Goal: Task Accomplishment & Management: Complete application form

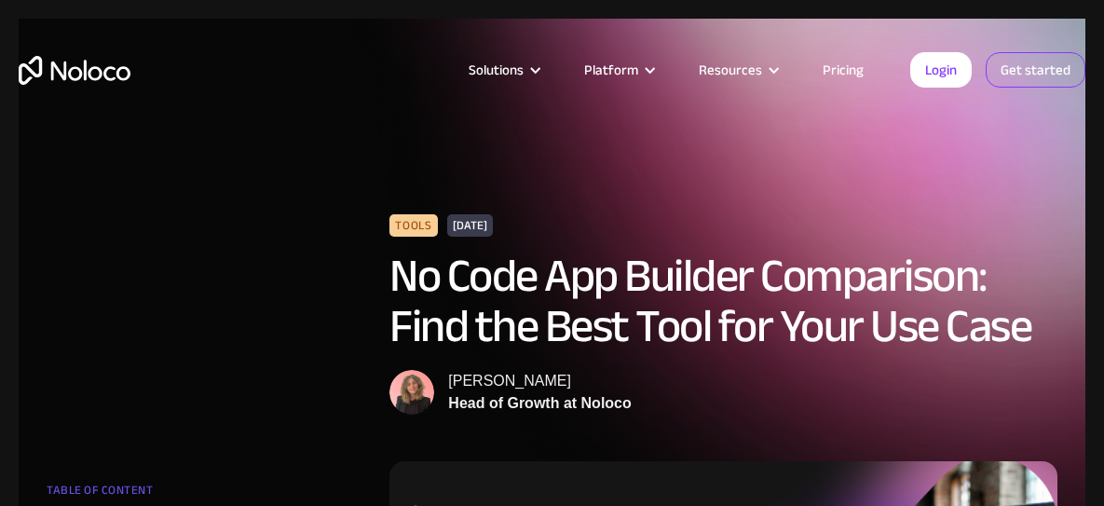
click at [1052, 79] on link "Get started" at bounding box center [1036, 69] width 100 height 35
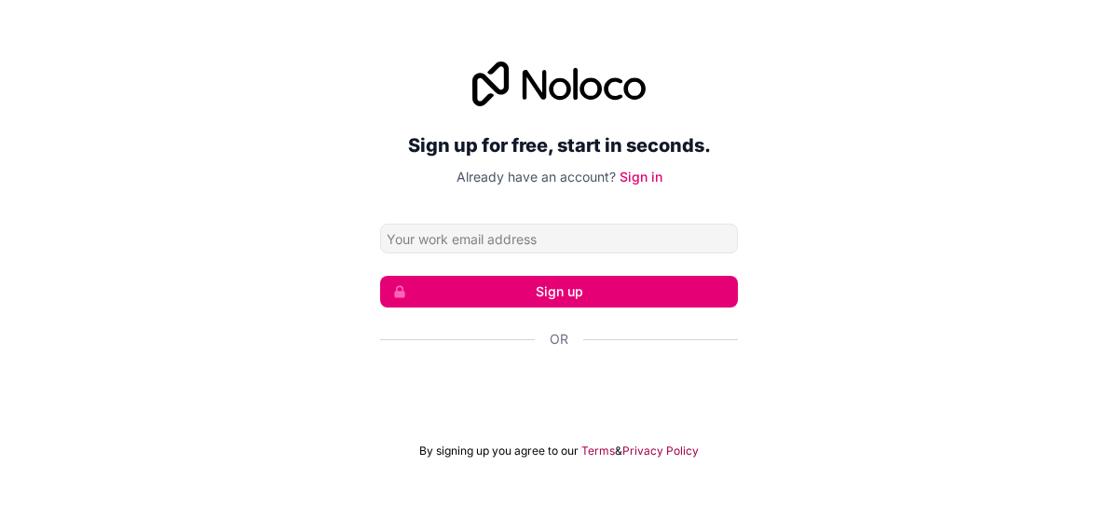
click at [571, 238] on input "Email address" at bounding box center [559, 239] width 358 height 30
type input "[EMAIL_ADDRESS][DOMAIN_NAME]"
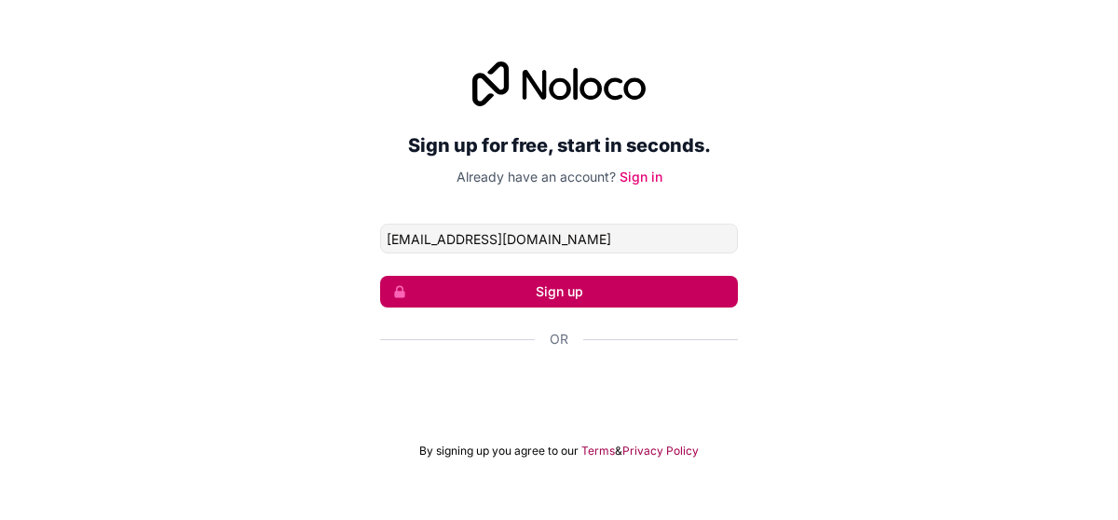
click at [504, 298] on button "Sign up" at bounding box center [559, 292] width 358 height 32
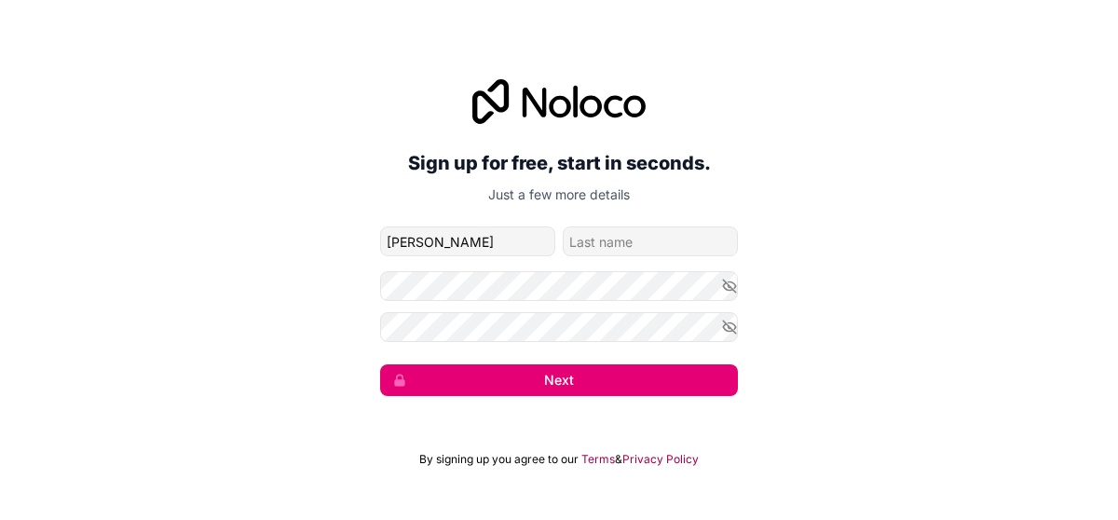
type input "[PERSON_NAME]"
click at [682, 240] on input "family-name" at bounding box center [650, 241] width 175 height 30
type input "CHALAL"
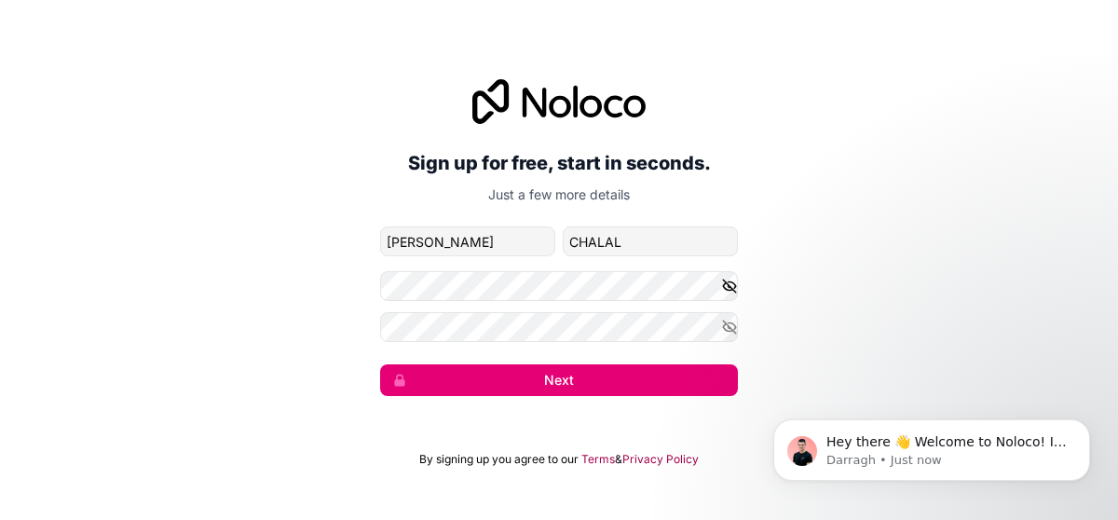
click at [731, 283] on icon "button" at bounding box center [729, 286] width 17 height 17
click at [727, 337] on button "button" at bounding box center [729, 327] width 17 height 30
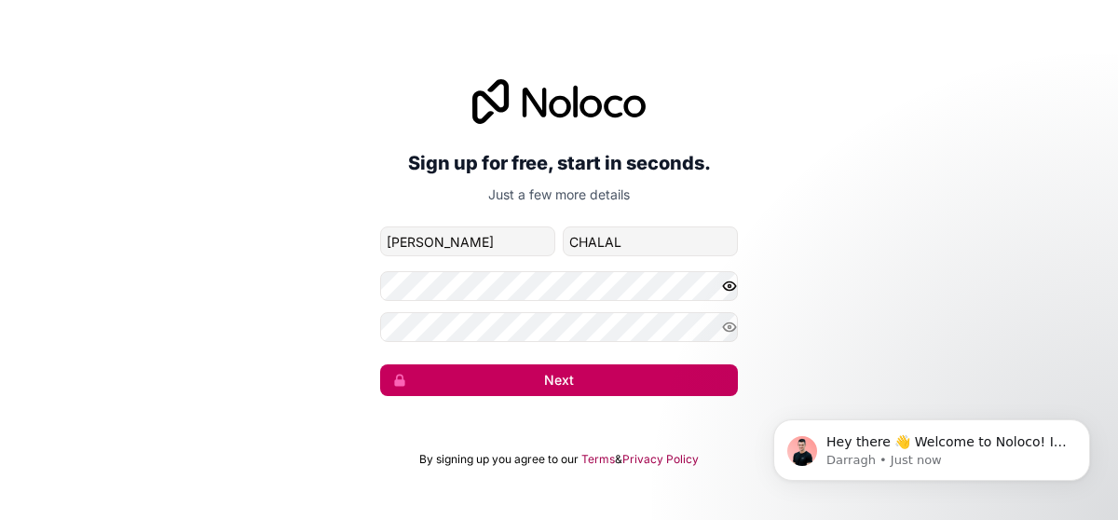
click at [666, 392] on button "Next" at bounding box center [559, 380] width 358 height 32
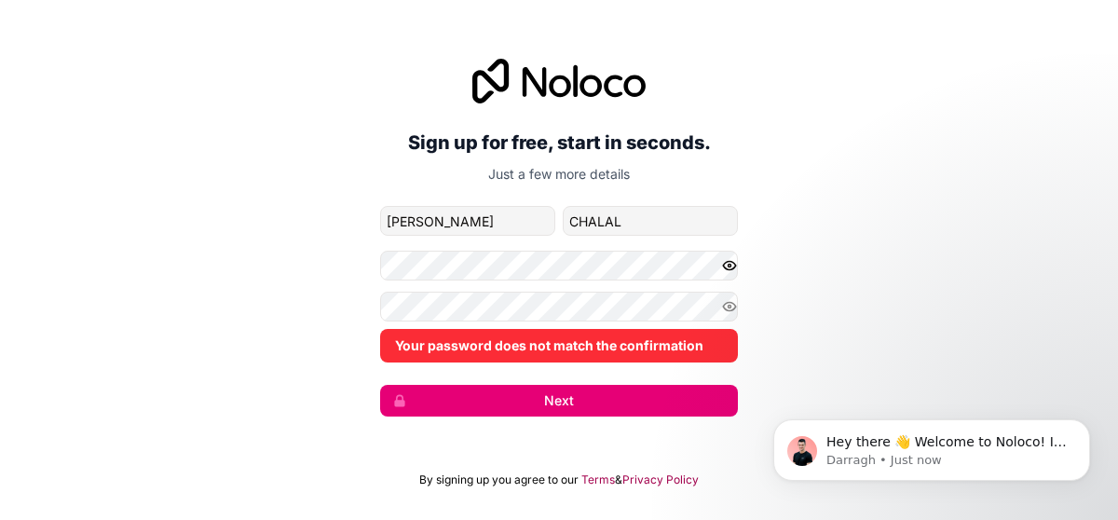
click at [495, 321] on div "Your password does not match the confirmation" at bounding box center [559, 327] width 358 height 71
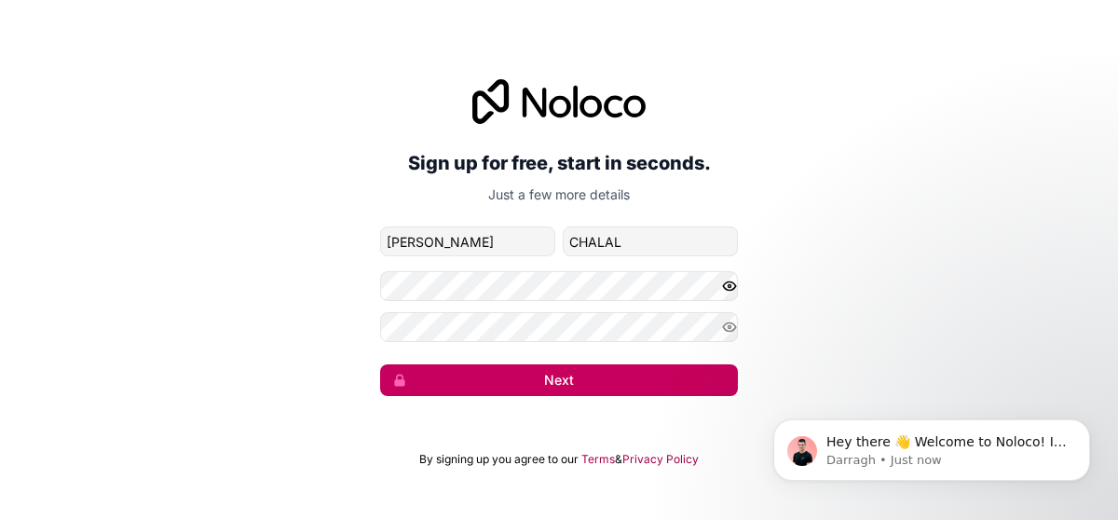
click at [498, 380] on button "Next" at bounding box center [559, 380] width 358 height 32
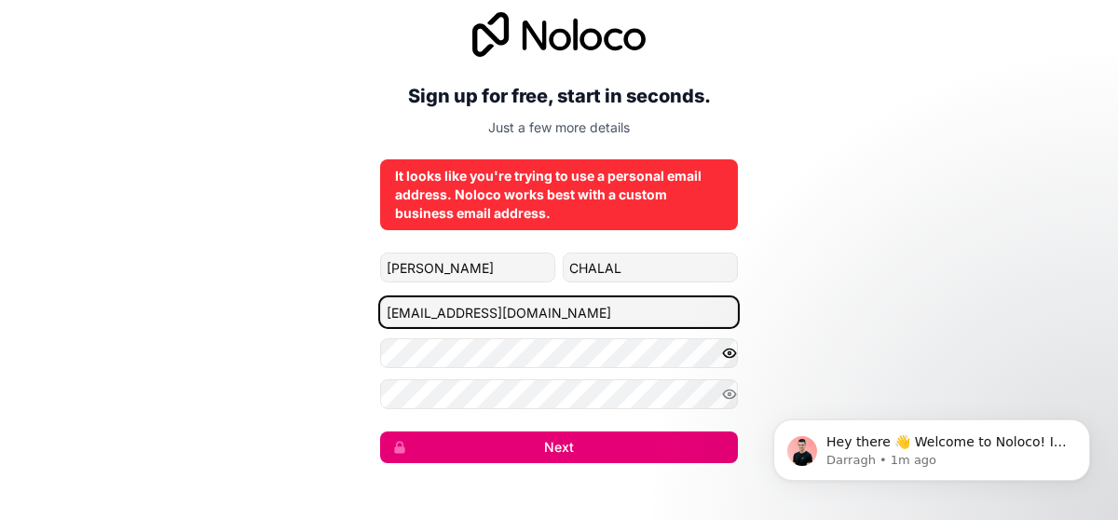
drag, startPoint x: 507, startPoint y: 311, endPoint x: 423, endPoint y: 306, distance: 84.0
click at [424, 306] on input "[EMAIL_ADDRESS][DOMAIN_NAME]" at bounding box center [559, 312] width 358 height 30
click at [411, 306] on input "[EMAIL_ADDRESS][DOMAIN_NAME]" at bounding box center [559, 312] width 358 height 30
drag, startPoint x: 507, startPoint y: 313, endPoint x: 410, endPoint y: 313, distance: 96.9
click at [410, 313] on input "[EMAIL_ADDRESS][DOMAIN_NAME]" at bounding box center [559, 312] width 358 height 30
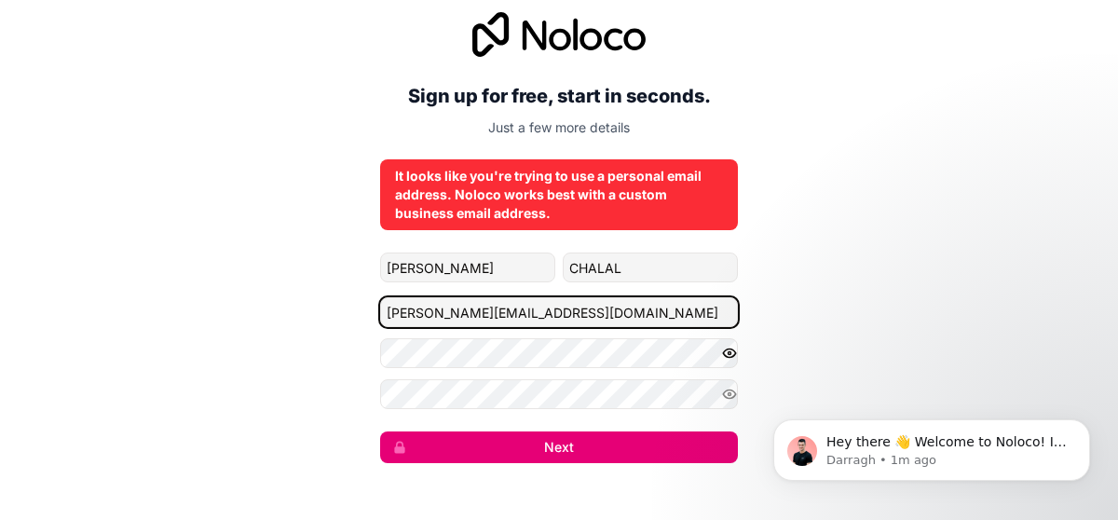
type input "[PERSON_NAME][EMAIL_ADDRESS][DOMAIN_NAME]"
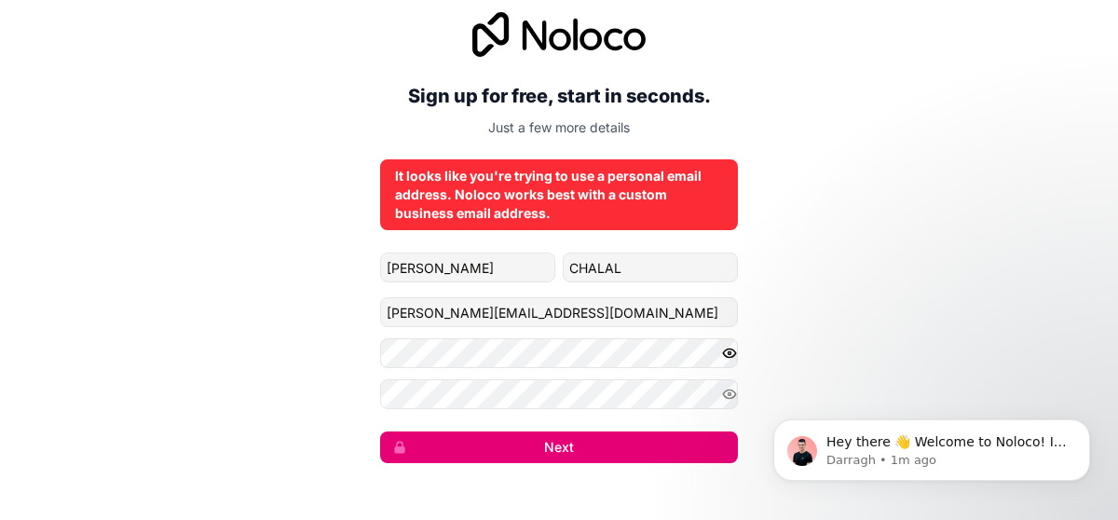
click at [443, 467] on div "Sign up for free, start in seconds. Just a few more details It looks like you'r…" at bounding box center [559, 237] width 1118 height 503
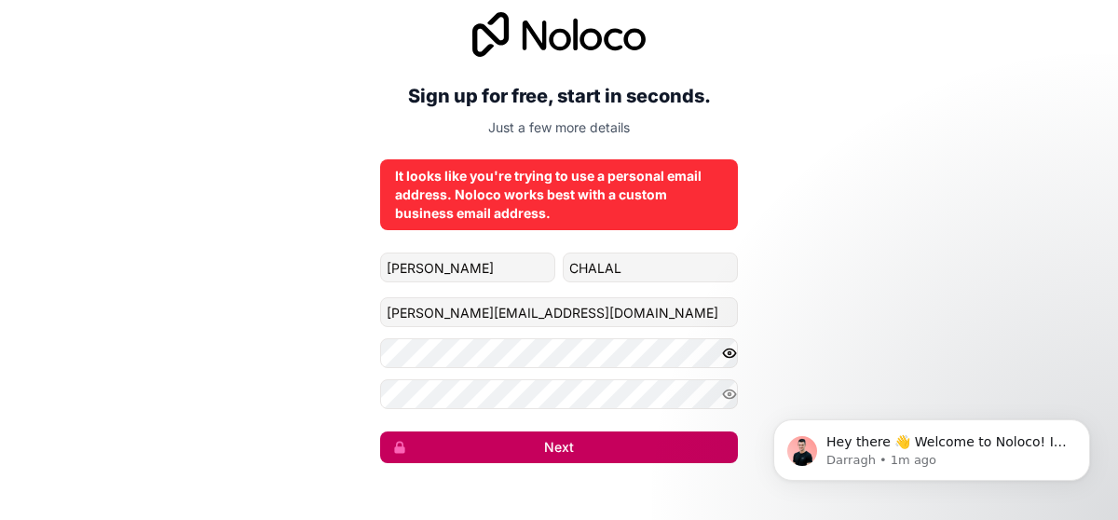
click at [464, 459] on button "Next" at bounding box center [559, 447] width 358 height 32
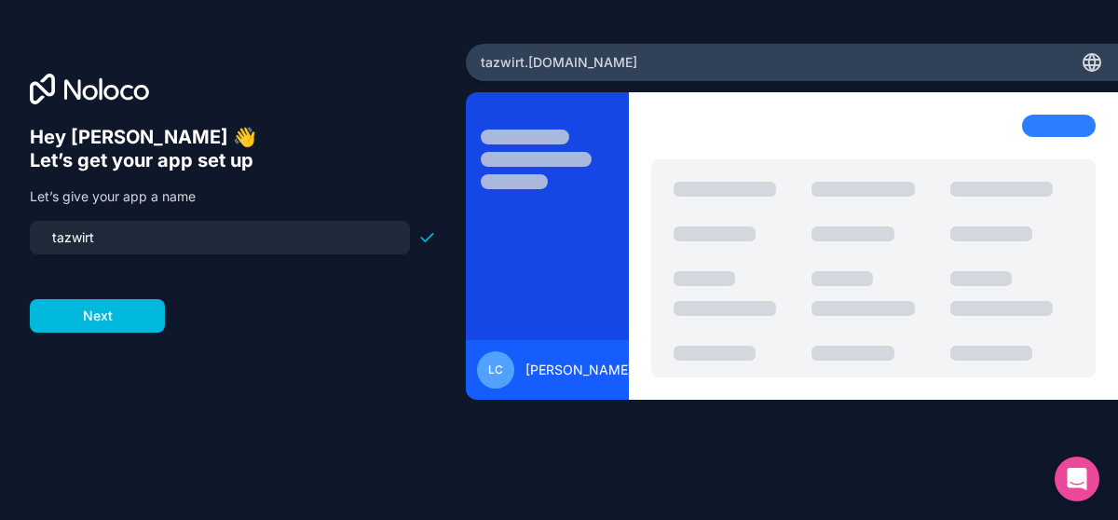
click at [259, 235] on input "tazwirt" at bounding box center [220, 237] width 358 height 26
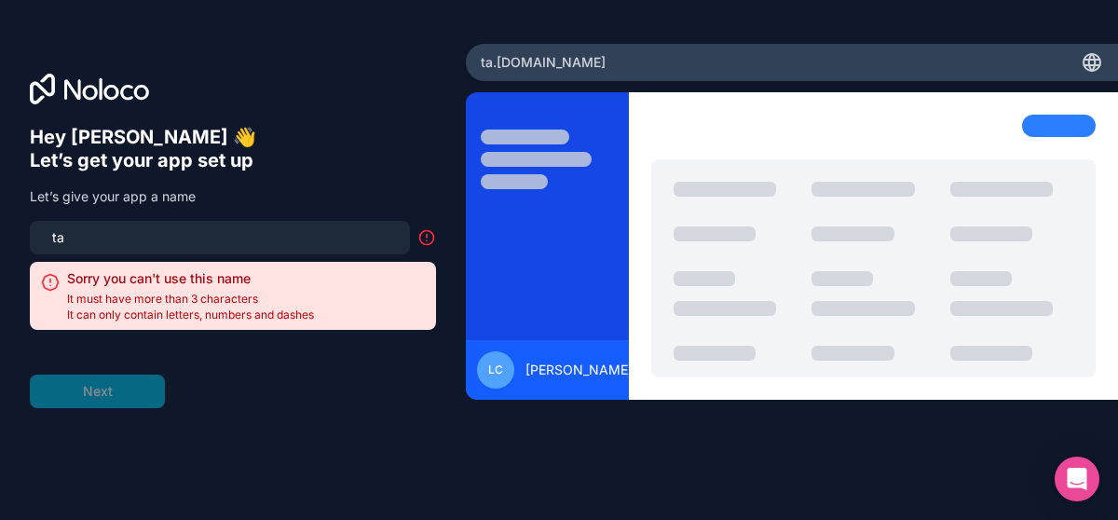
type input "t"
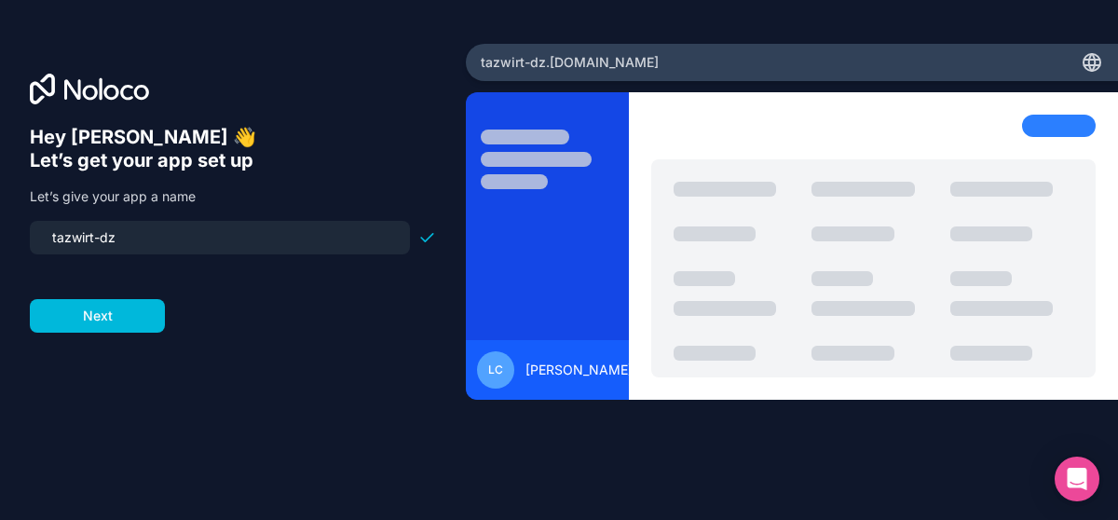
click at [102, 237] on input "tazwirt-dz" at bounding box center [220, 237] width 358 height 26
type input "tazwirt-dz"
click at [101, 323] on button "Next" at bounding box center [97, 316] width 135 height 34
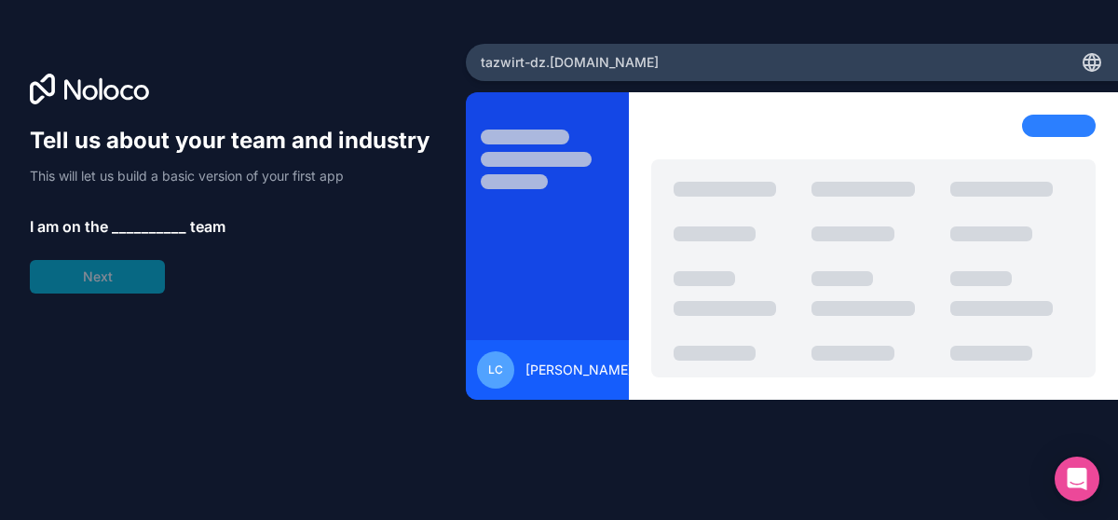
click at [115, 217] on span "__________" at bounding box center [149, 226] width 75 height 22
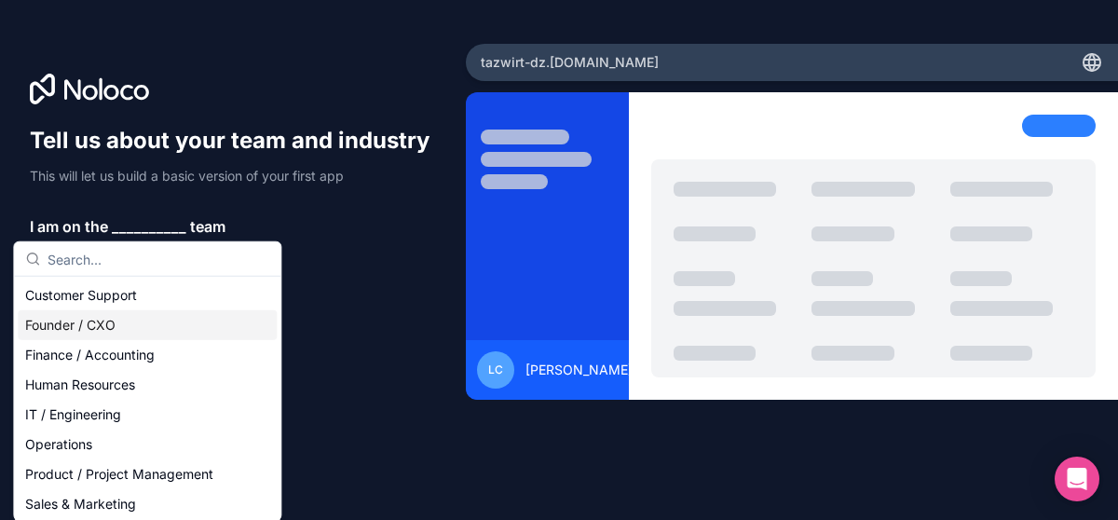
click at [156, 320] on div "Founder / CXO" at bounding box center [147, 325] width 259 height 30
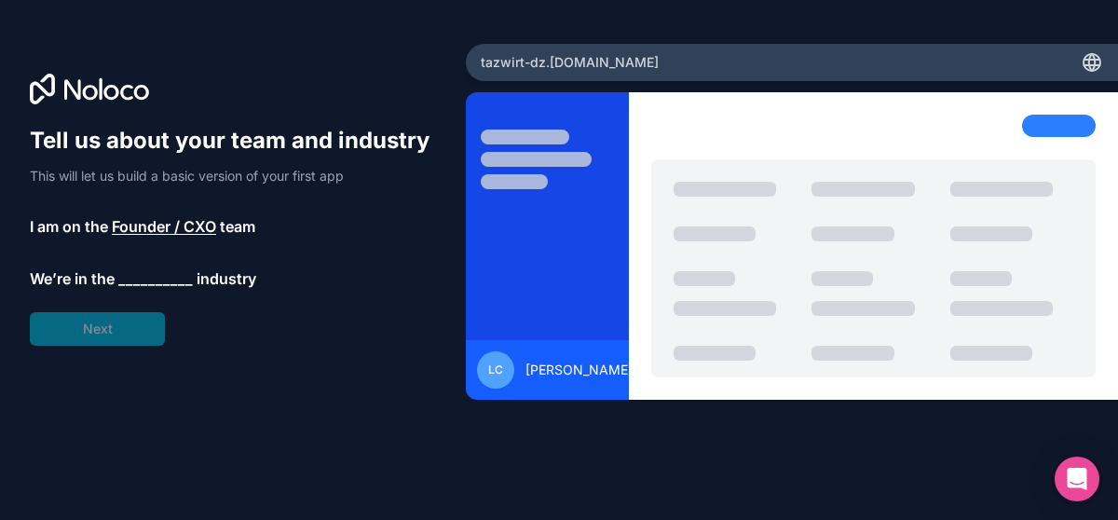
click at [154, 328] on div "Tell us about your team and industry This will let us build a basic version of …" at bounding box center [233, 236] width 406 height 220
click at [169, 280] on span "__________" at bounding box center [155, 278] width 75 height 22
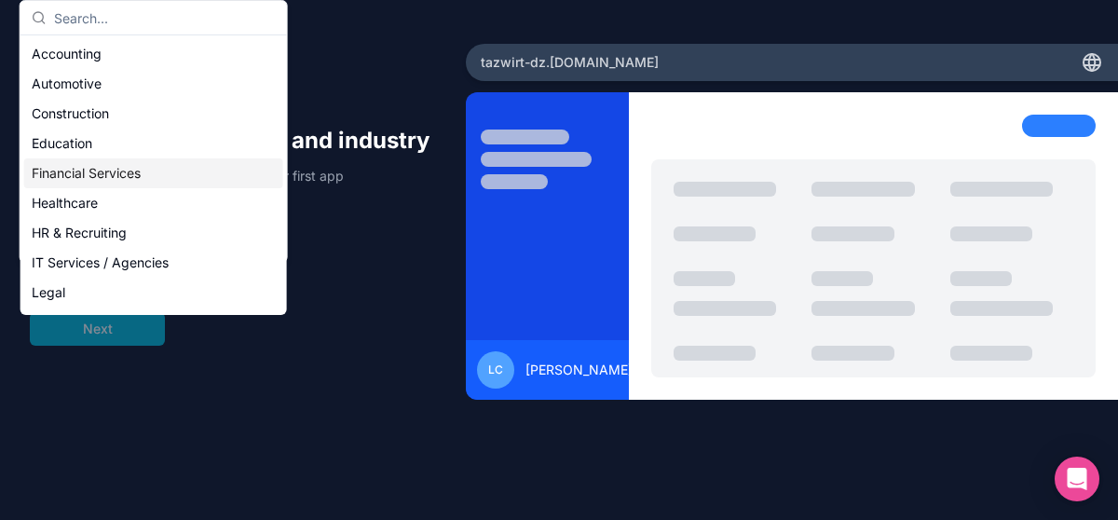
scroll to position [383, 0]
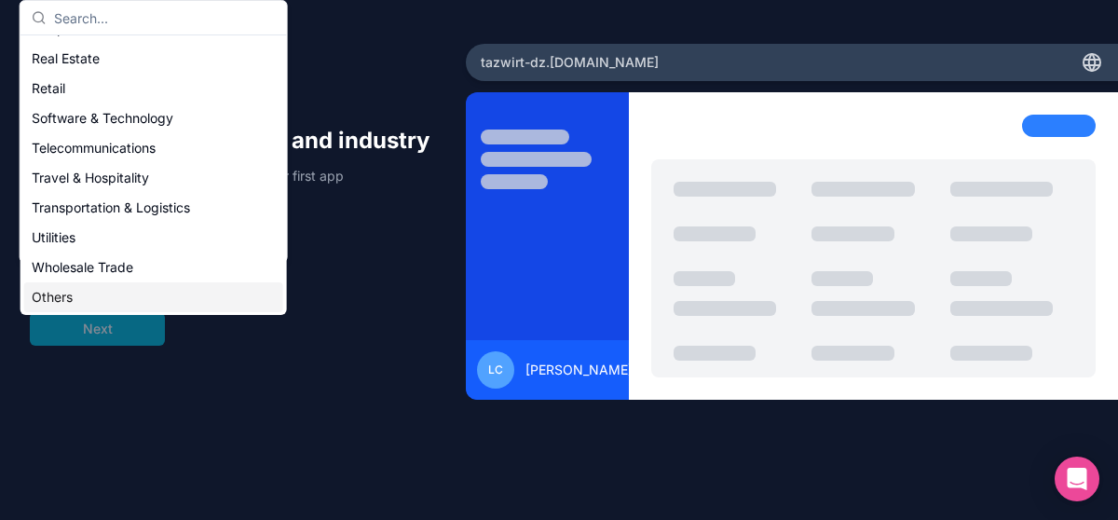
click at [193, 282] on div "Others" at bounding box center [153, 297] width 259 height 30
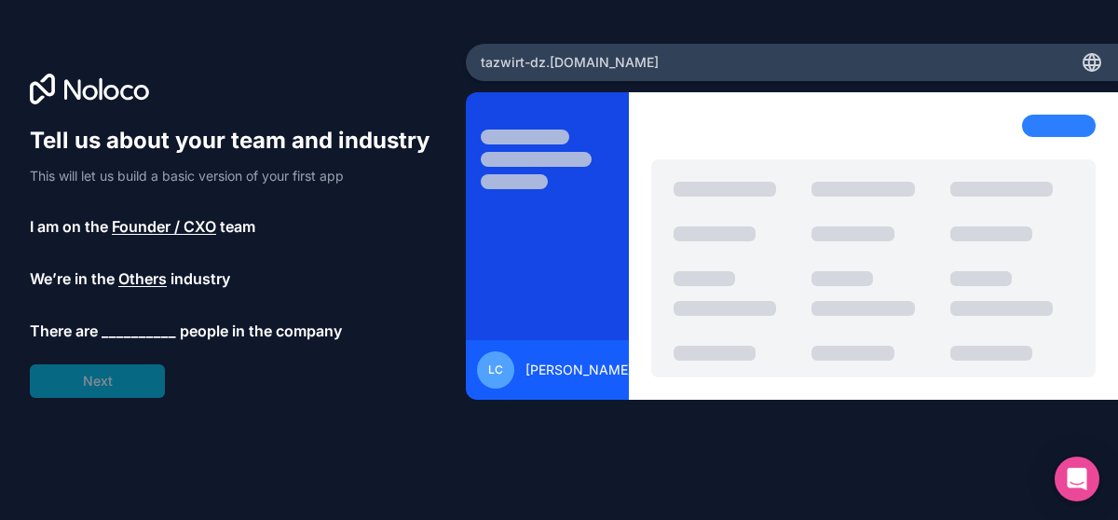
click at [145, 334] on span "__________" at bounding box center [139, 331] width 75 height 22
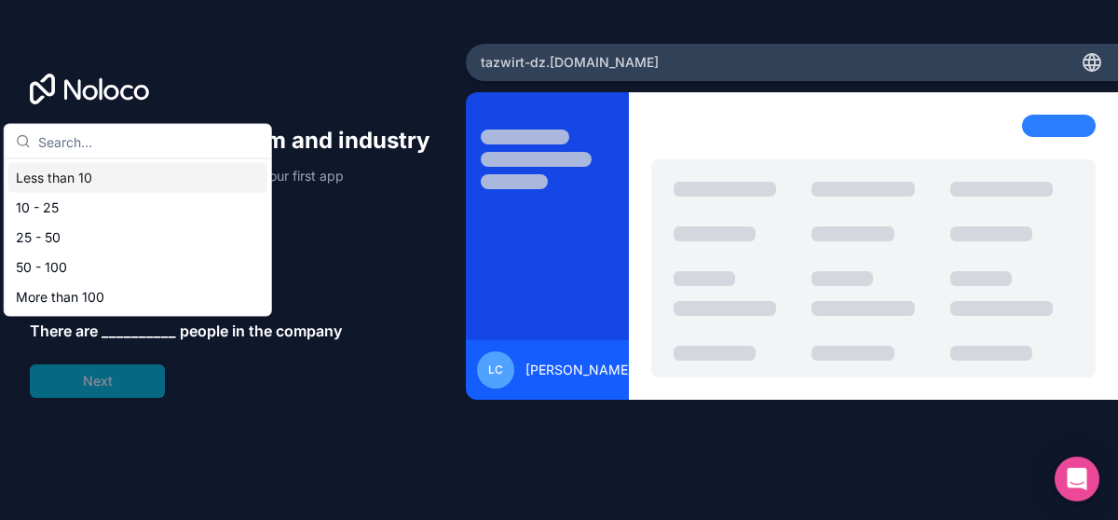
click at [66, 179] on div "Less than 10" at bounding box center [137, 178] width 259 height 30
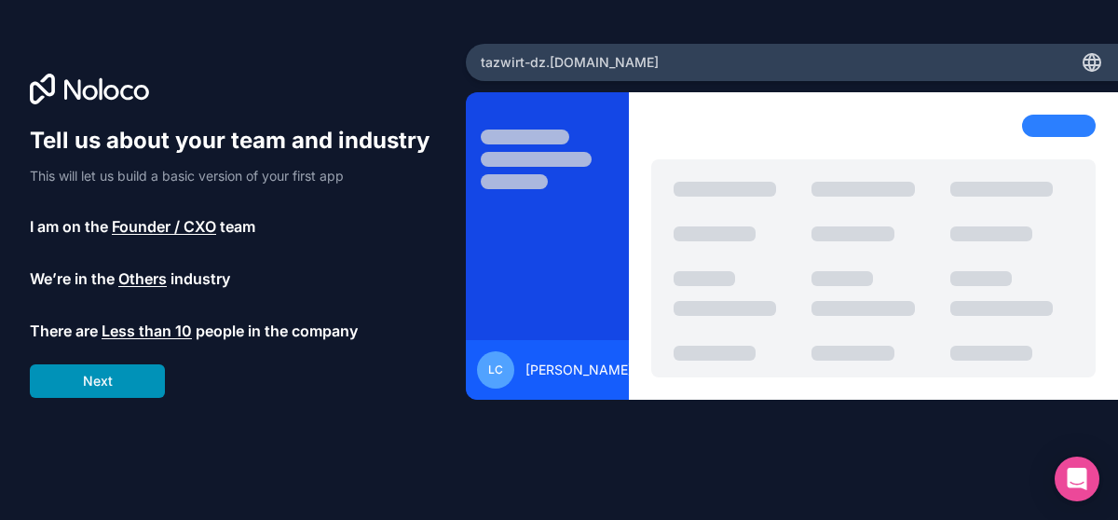
click at [107, 379] on button "Next" at bounding box center [97, 381] width 135 height 34
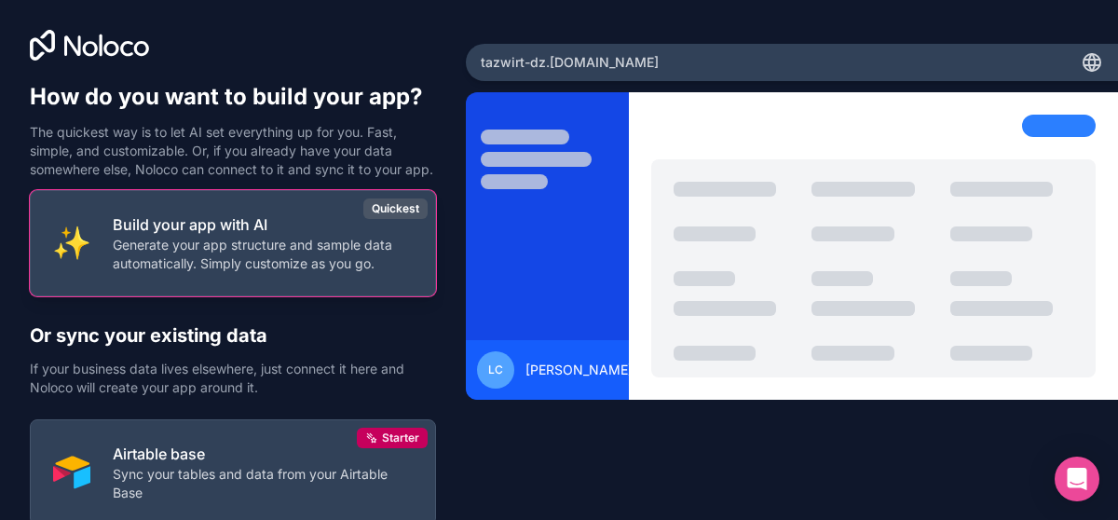
click at [260, 259] on p "Generate your app structure and sample data automatically. Simply customize as …" at bounding box center [263, 254] width 300 height 37
click at [331, 273] on p "Generate your app structure and sample data automatically. Simply customize as …" at bounding box center [263, 254] width 300 height 37
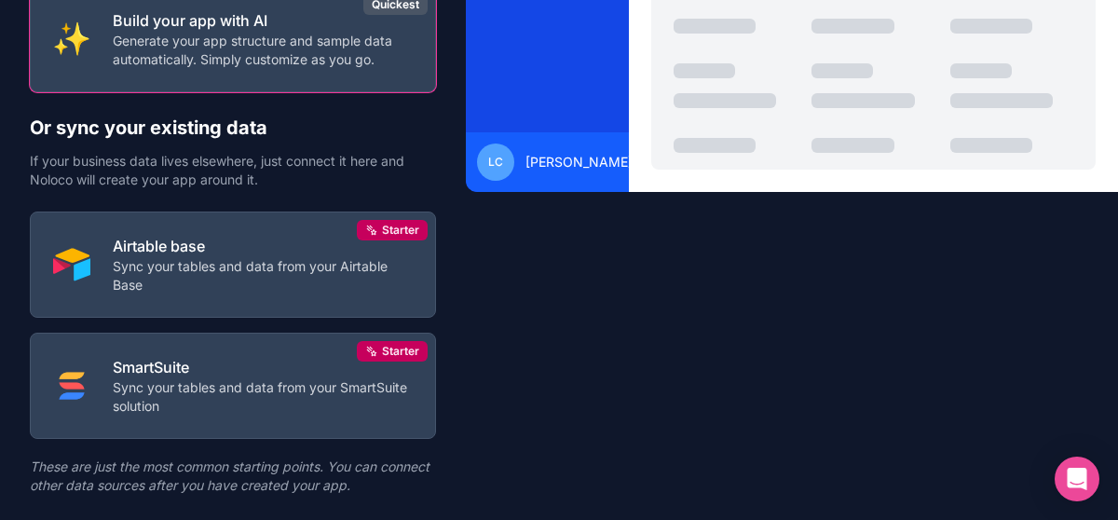
scroll to position [269, 0]
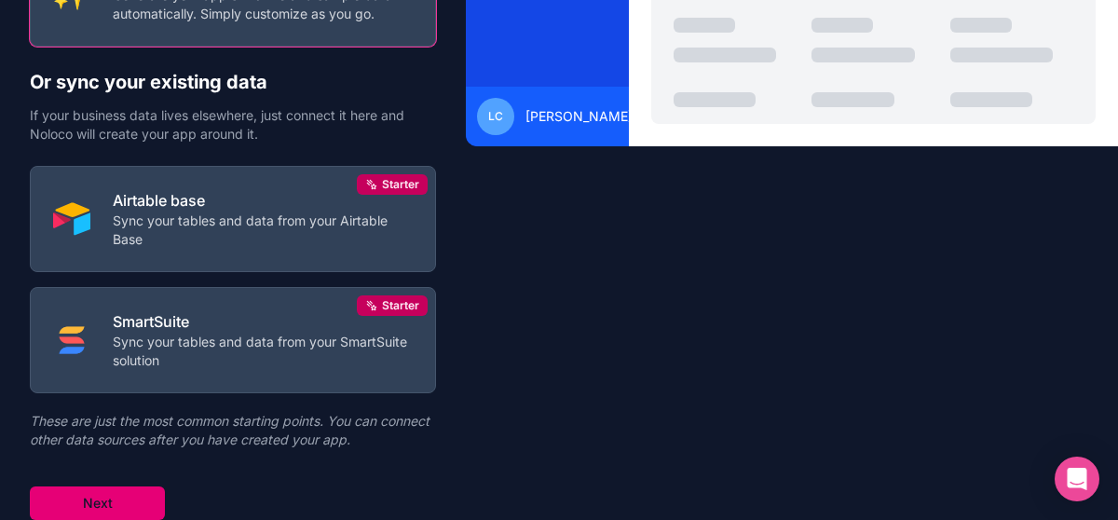
click at [113, 497] on button "Next" at bounding box center [97, 503] width 135 height 34
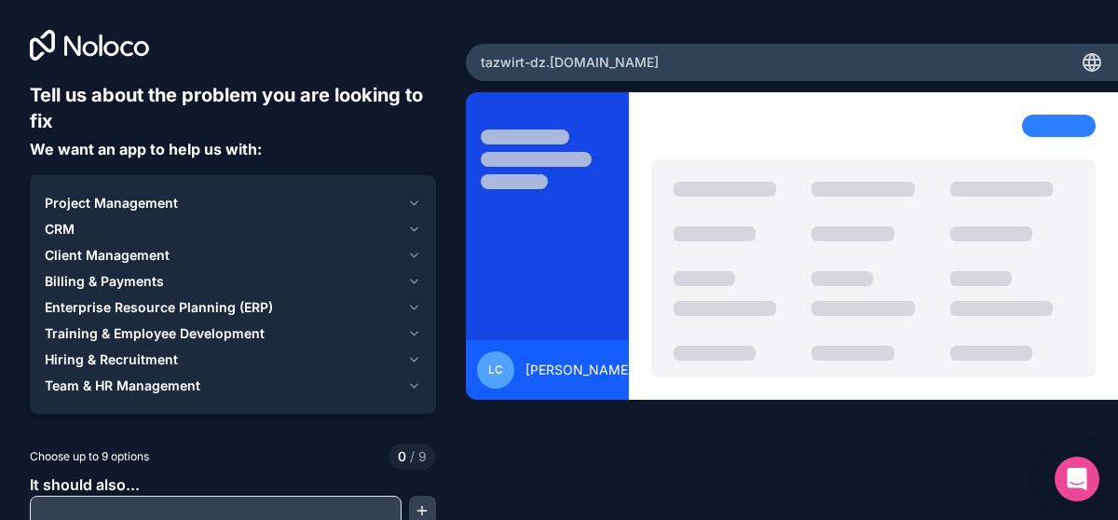
scroll to position [53, 0]
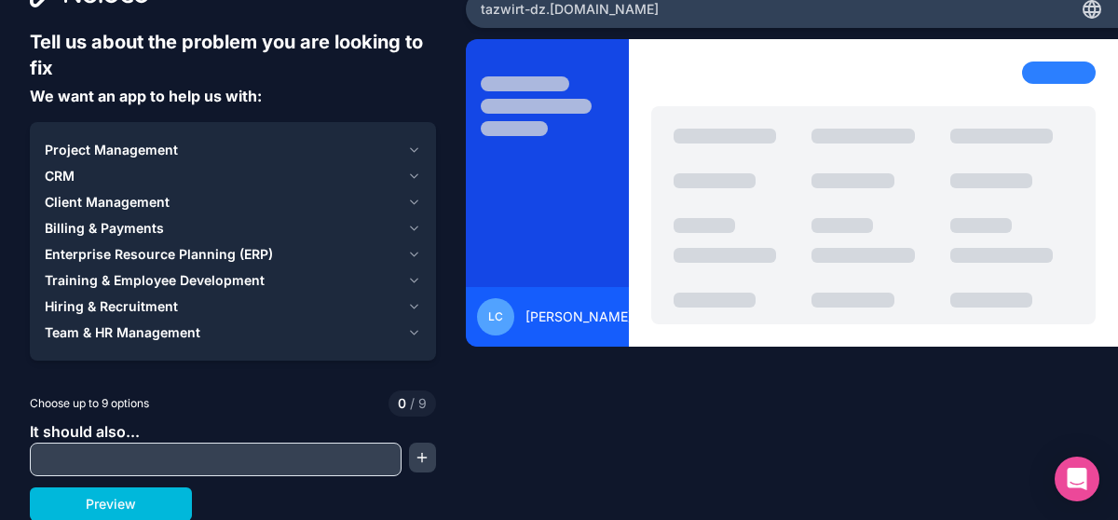
click at [168, 460] on input "text" at bounding box center [215, 459] width 362 height 26
paste input "🇫🇷 Français | 🇬🇧 English | 🇩🇿 العربية | ⵣ Tamazight ([GEOGRAPHIC_DATA])"
drag, startPoint x: 48, startPoint y: 457, endPoint x: 457, endPoint y: 465, distance: 409.0
click at [457, 465] on div "Tell us about the problem you are looking to fix We want an app to help us with…" at bounding box center [559, 260] width 1118 height 520
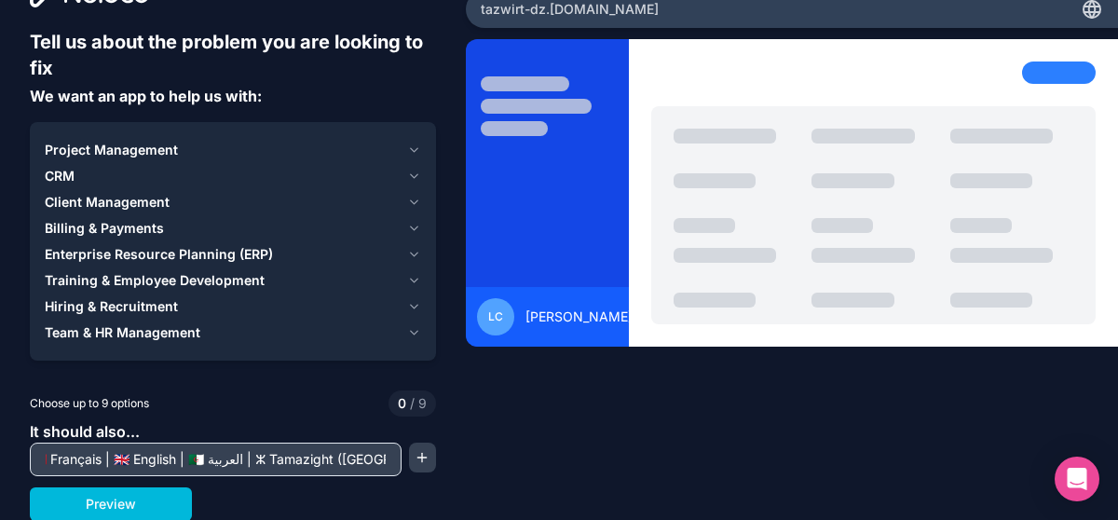
type input "🇫🇷 F"
drag, startPoint x: 274, startPoint y: 456, endPoint x: 0, endPoint y: 446, distance: 274.0
click at [0, 446] on div "Tell us about the problem you are looking to fix We want an app to help us with…" at bounding box center [559, 260] width 1118 height 520
click at [543, 310] on span "[PERSON_NAME]" at bounding box center [578, 316] width 107 height 19
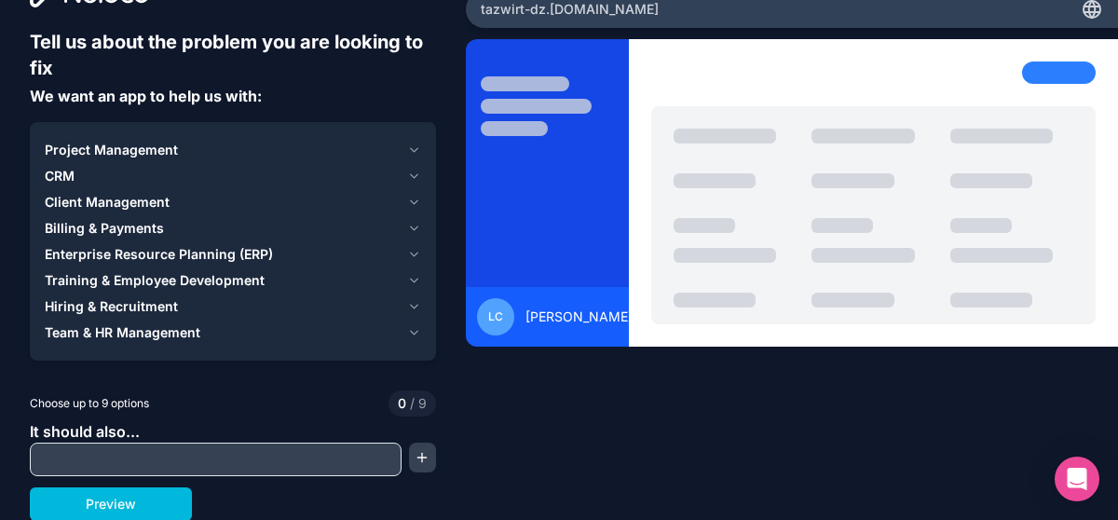
click at [399, 143] on button "Project Management" at bounding box center [233, 150] width 376 height 26
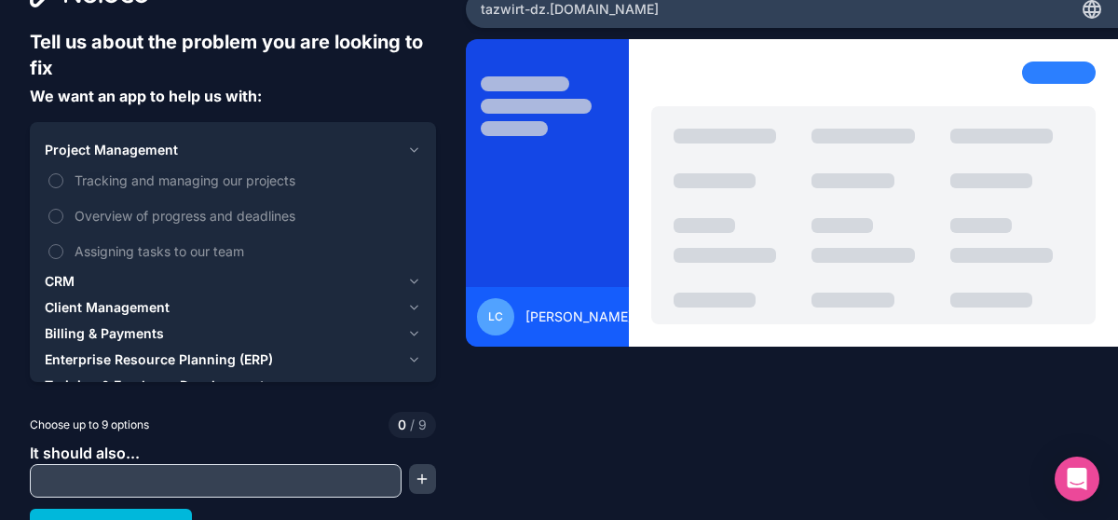
click at [64, 187] on label "Tracking and managing our projects" at bounding box center [233, 180] width 376 height 34
click at [63, 187] on button "Tracking and managing our projects" at bounding box center [55, 180] width 15 height 15
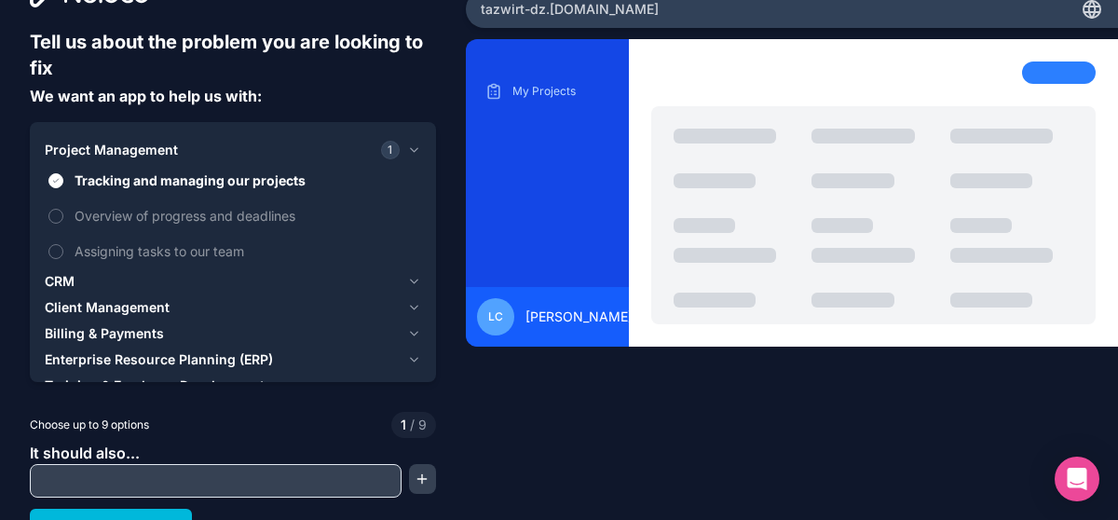
click at [59, 174] on button "Tracking and managing our projects" at bounding box center [55, 180] width 15 height 15
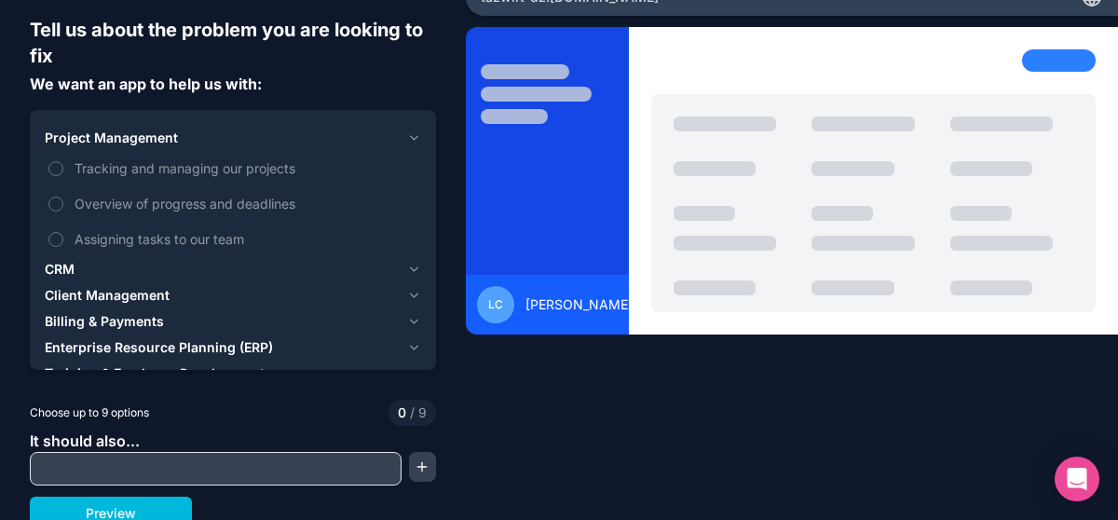
scroll to position [75, 0]
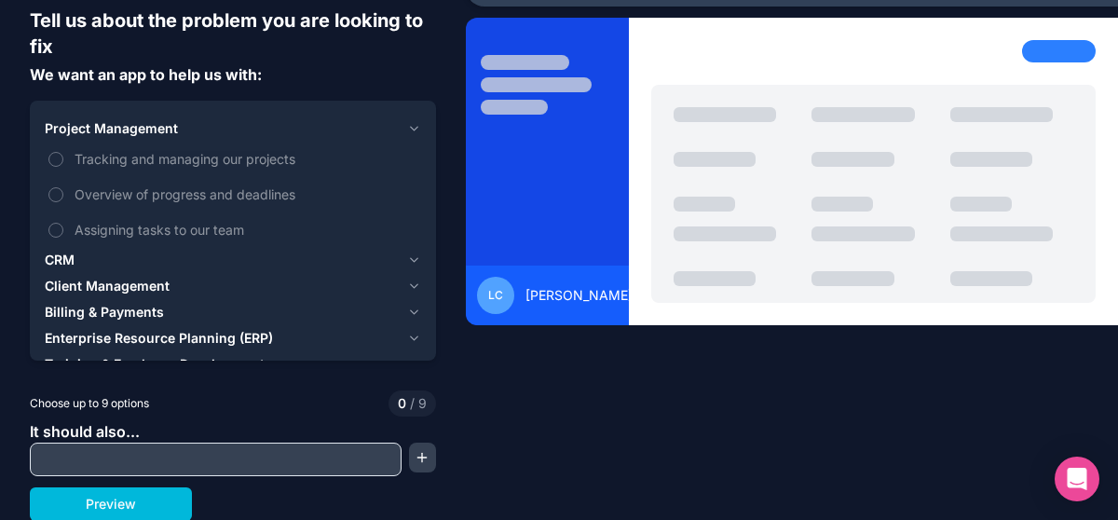
click at [411, 336] on icon "button" at bounding box center [414, 338] width 7 height 4
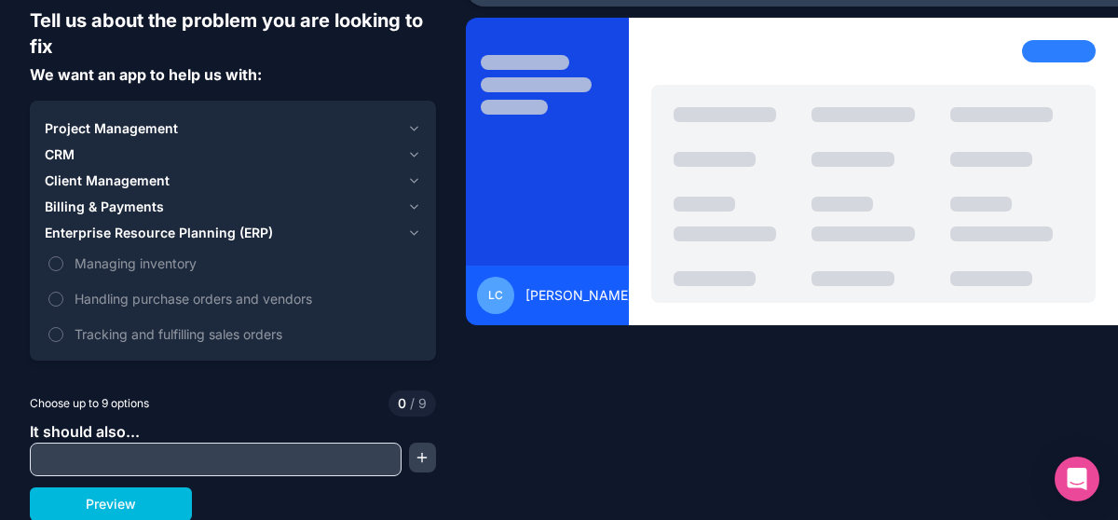
click at [411, 204] on icon "button" at bounding box center [414, 206] width 14 height 15
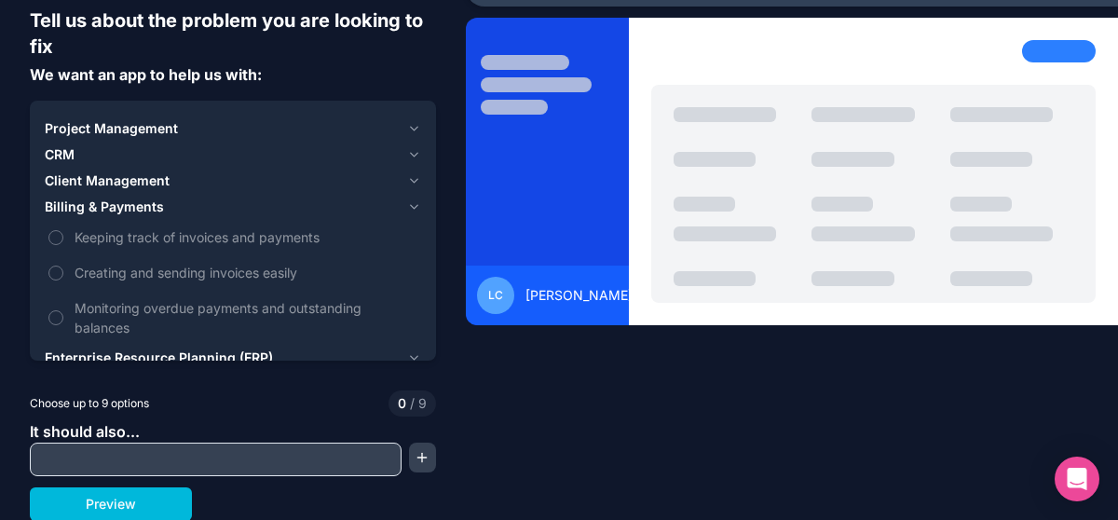
click at [413, 169] on button "Client Management" at bounding box center [233, 181] width 376 height 26
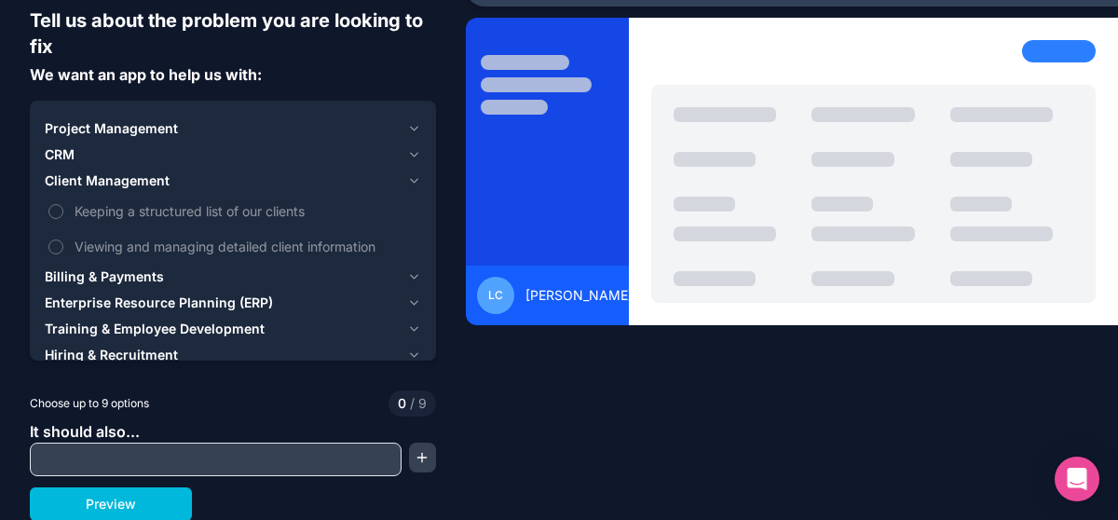
click at [405, 145] on button "CRM" at bounding box center [233, 155] width 376 height 26
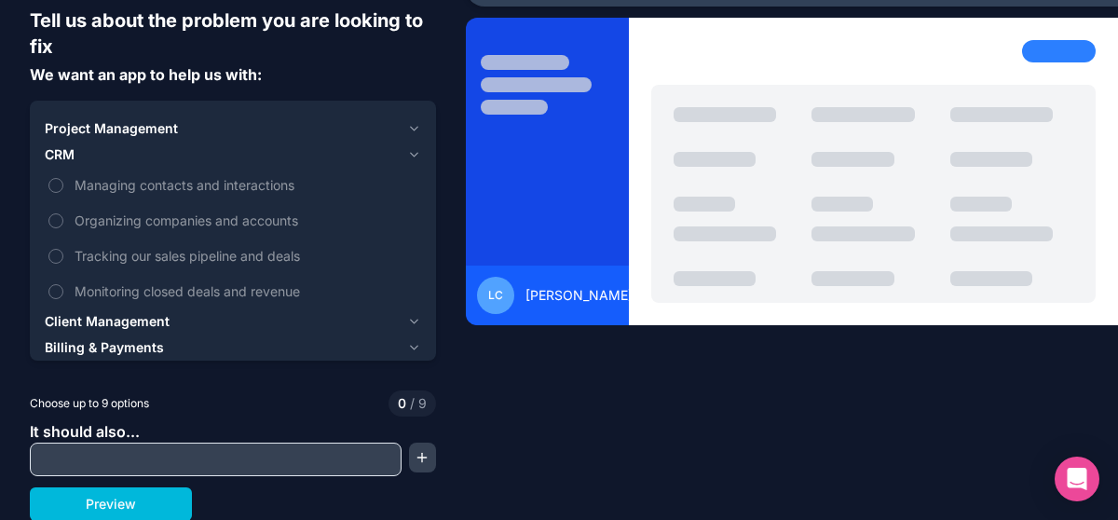
click at [407, 127] on icon "button" at bounding box center [414, 128] width 14 height 15
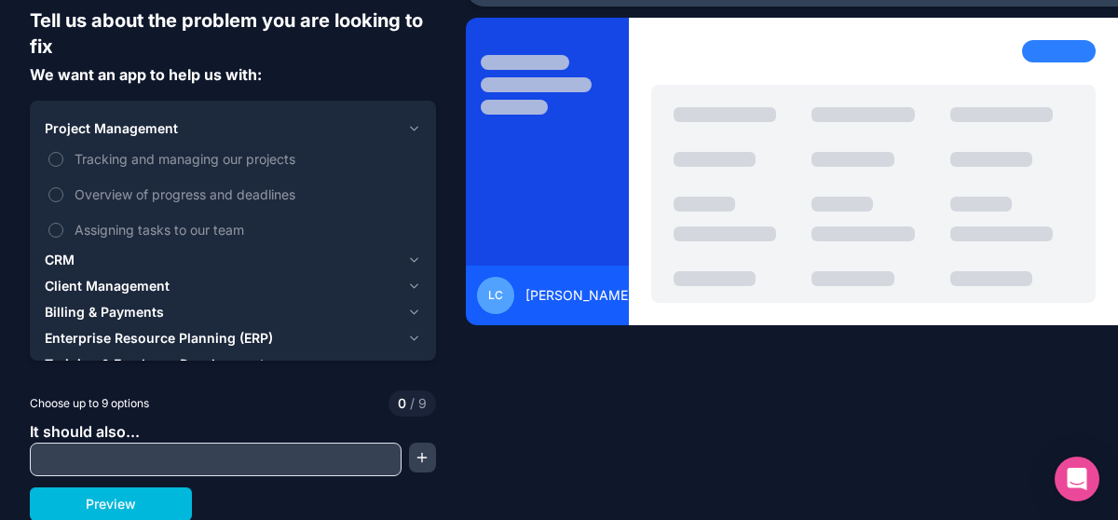
scroll to position [0, 0]
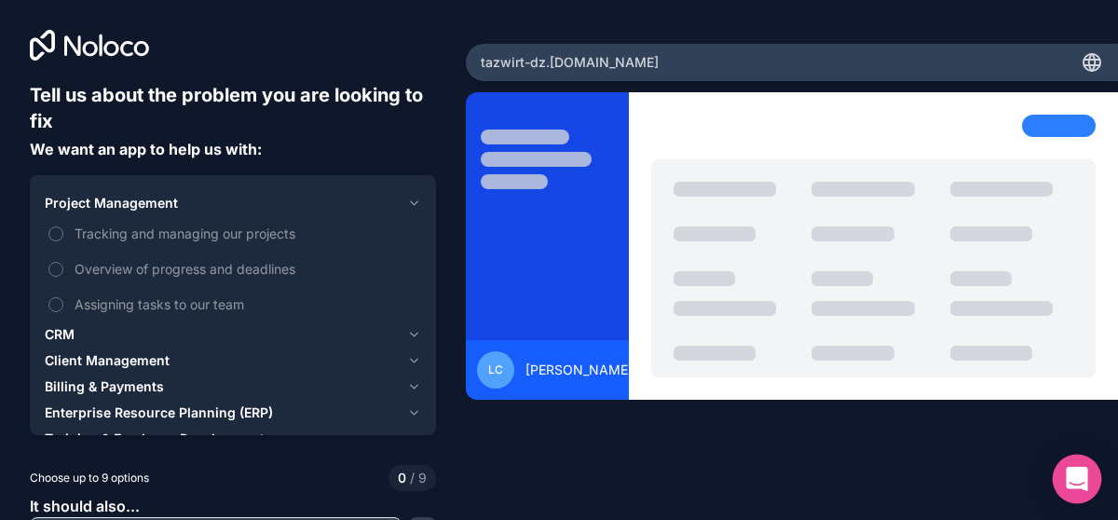
click at [1093, 482] on div "Open Intercom Messenger" at bounding box center [1077, 479] width 49 height 49
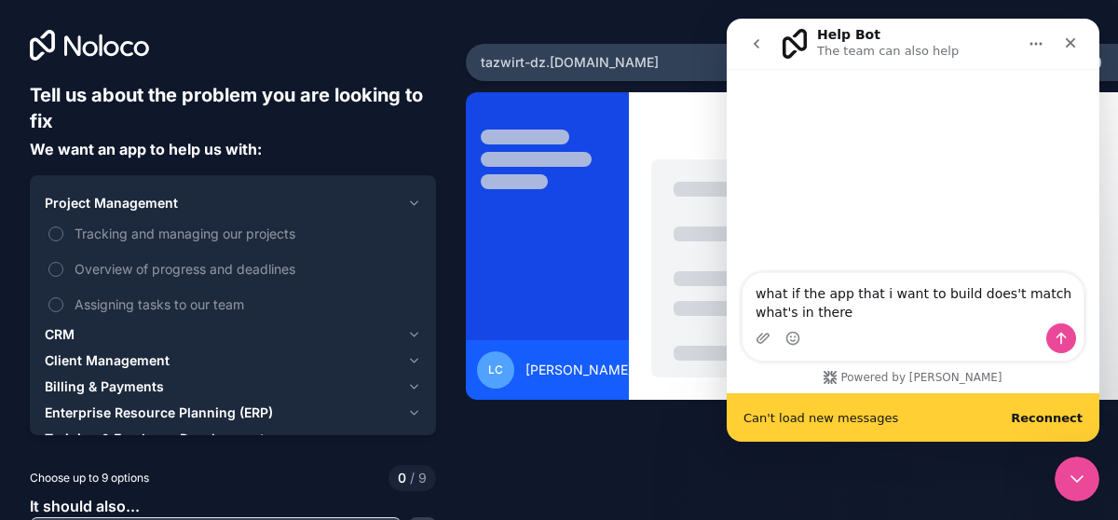
click at [985, 294] on textarea "what if the app that i want to build does't match what's in there" at bounding box center [912, 298] width 341 height 50
type textarea "what if the app that i want to build doesn't match what's in there"
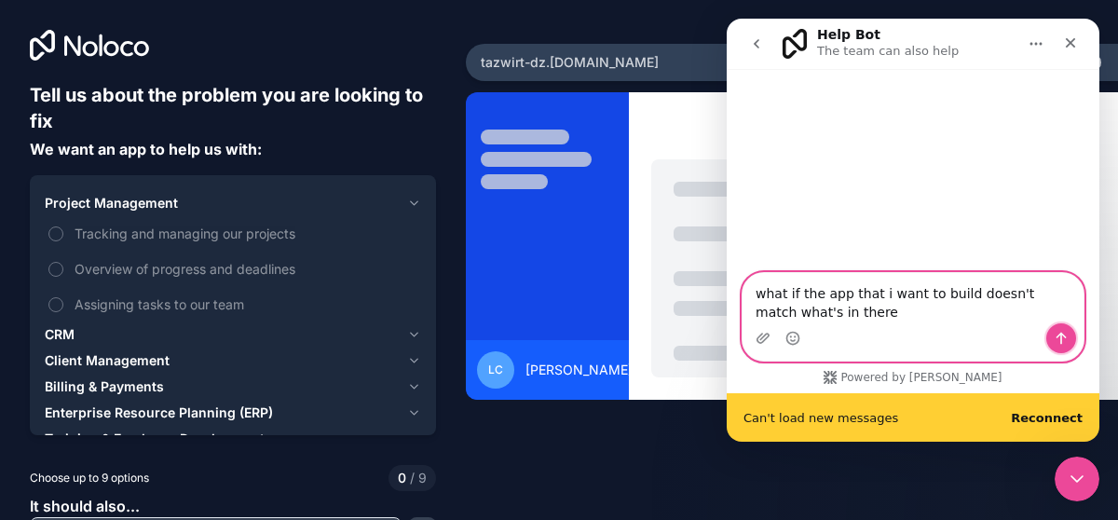
click at [1050, 334] on button "Send a message…" at bounding box center [1061, 338] width 30 height 30
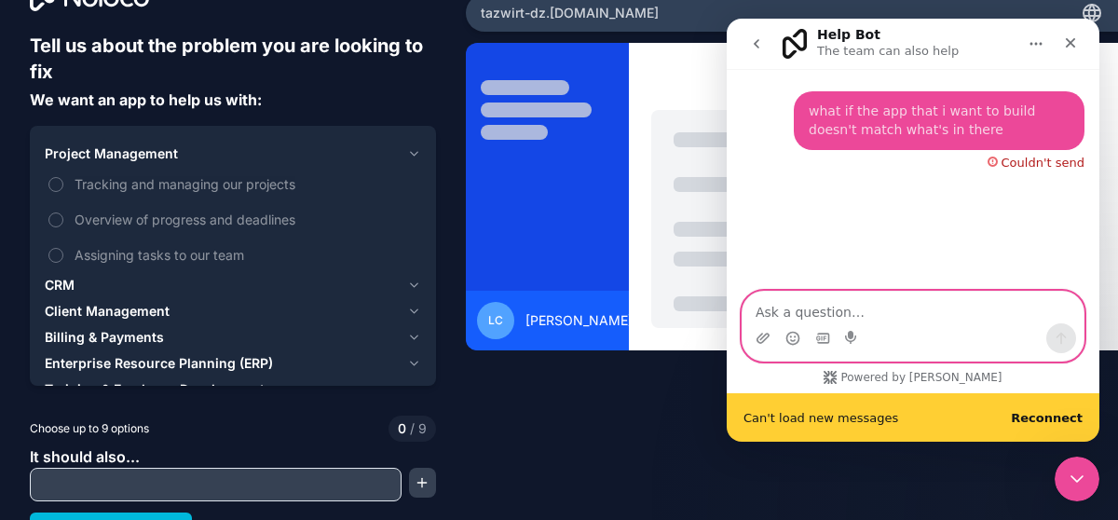
scroll to position [75, 0]
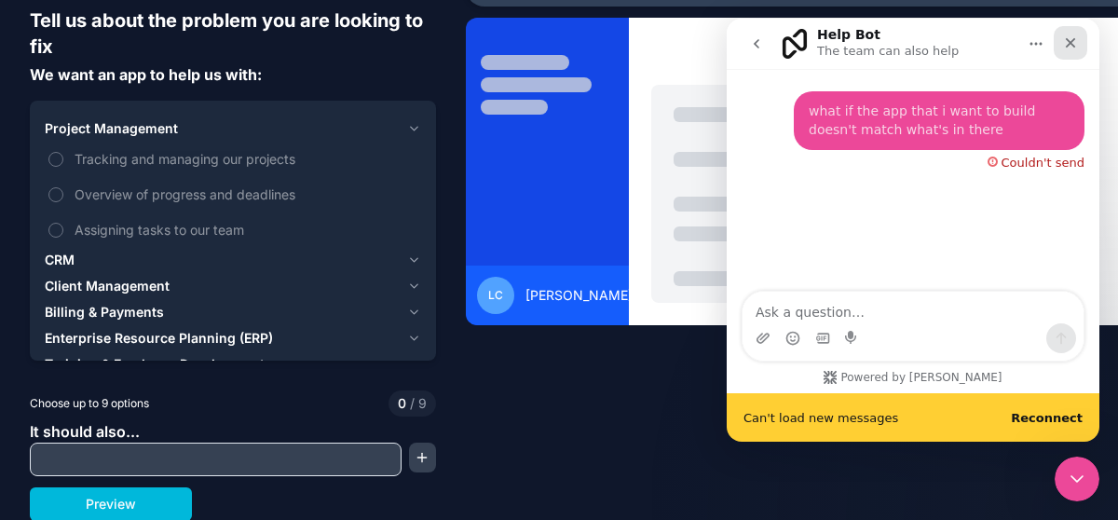
click at [1064, 32] on div "Close" at bounding box center [1071, 43] width 34 height 34
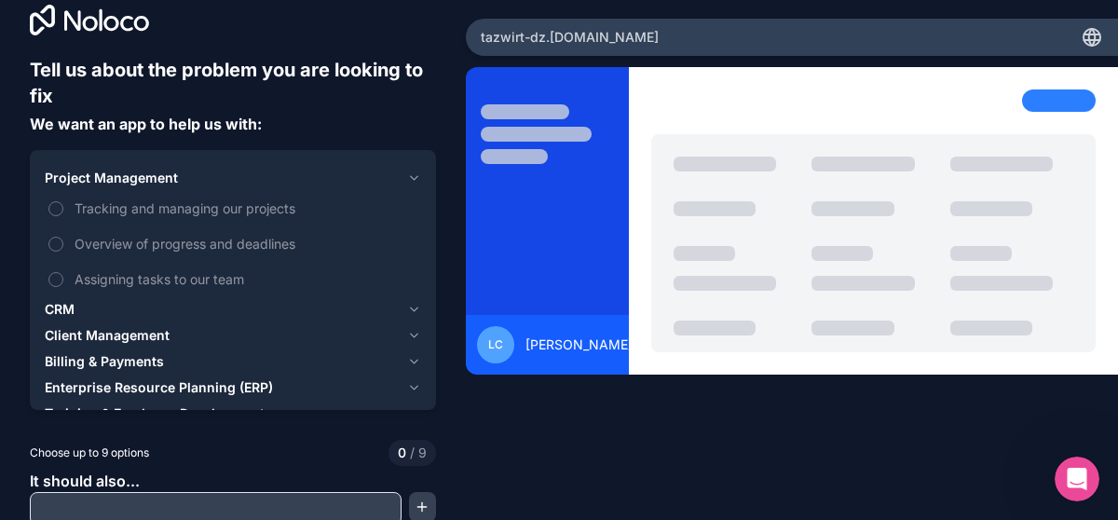
scroll to position [0, 0]
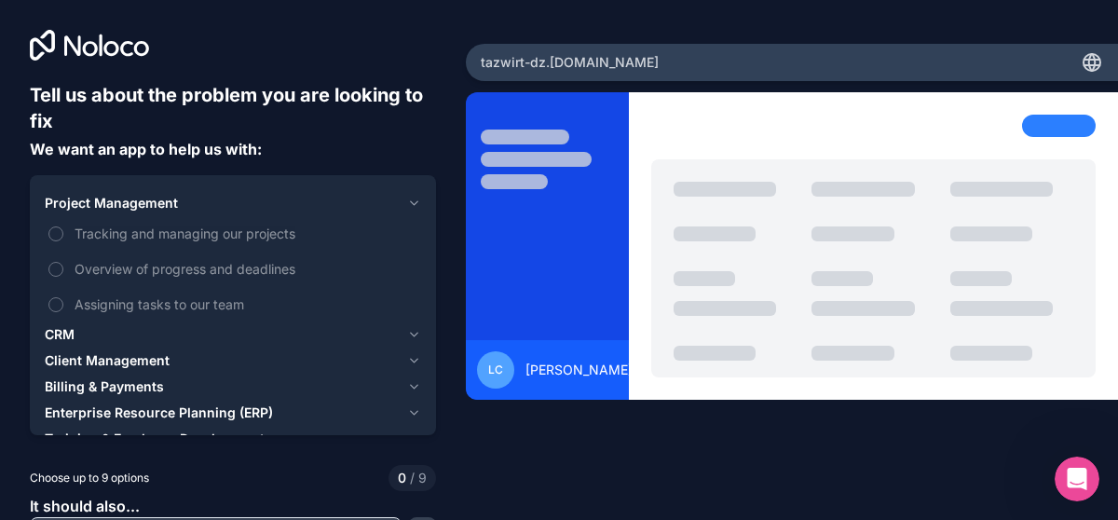
click at [494, 372] on span "LC" at bounding box center [495, 369] width 15 height 15
